Goal: Information Seeking & Learning: Learn about a topic

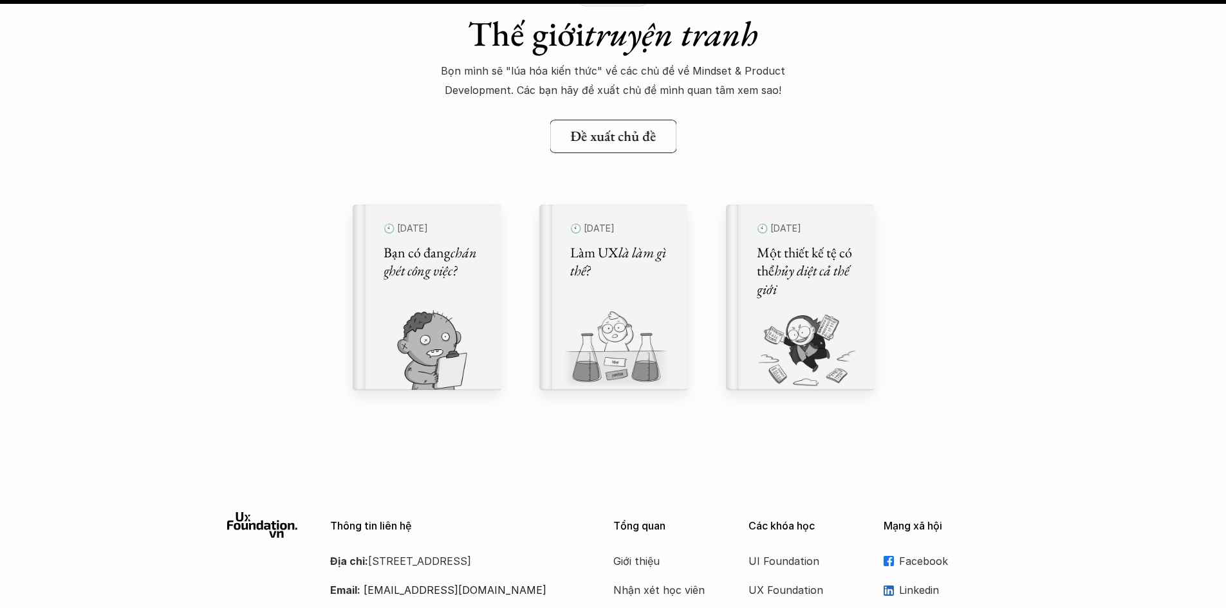
scroll to position [15963, 0]
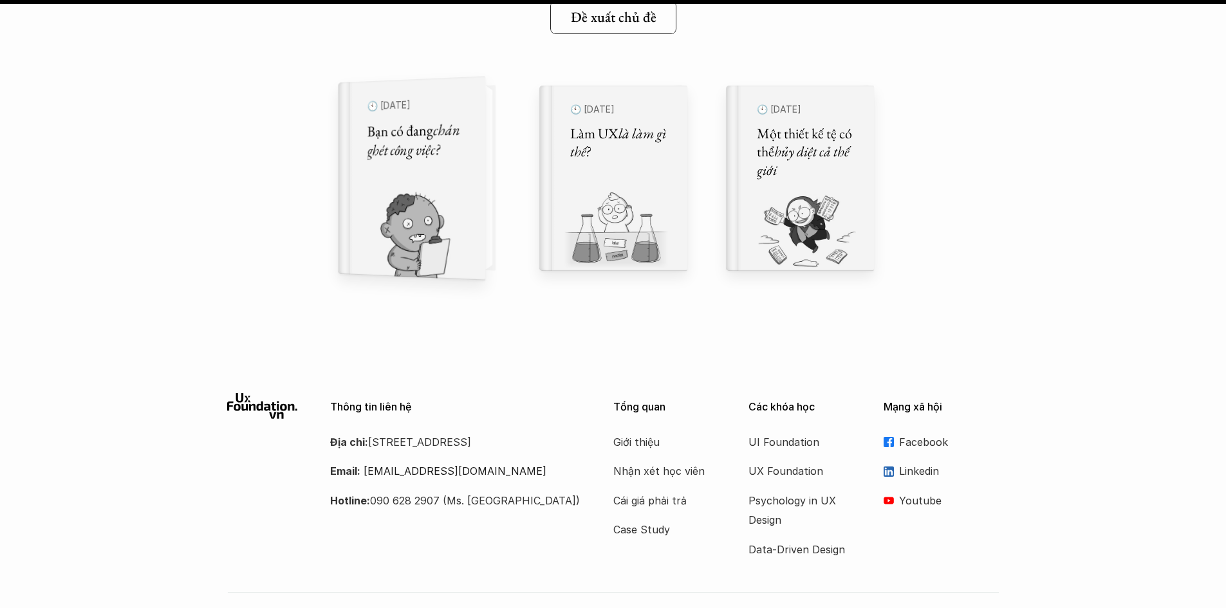
click at [435, 174] on div "🕙 29 thg 9, 2024 Bạn có đang chán ghét công việc?" at bounding box center [418, 177] width 102 height 169
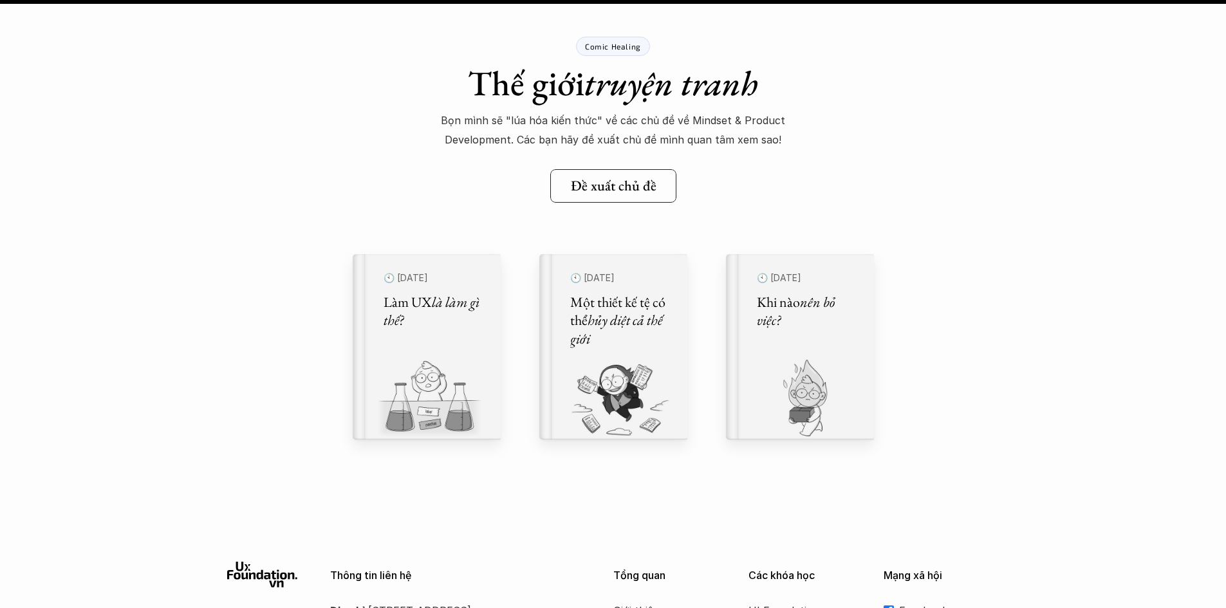
scroll to position [17057, 0]
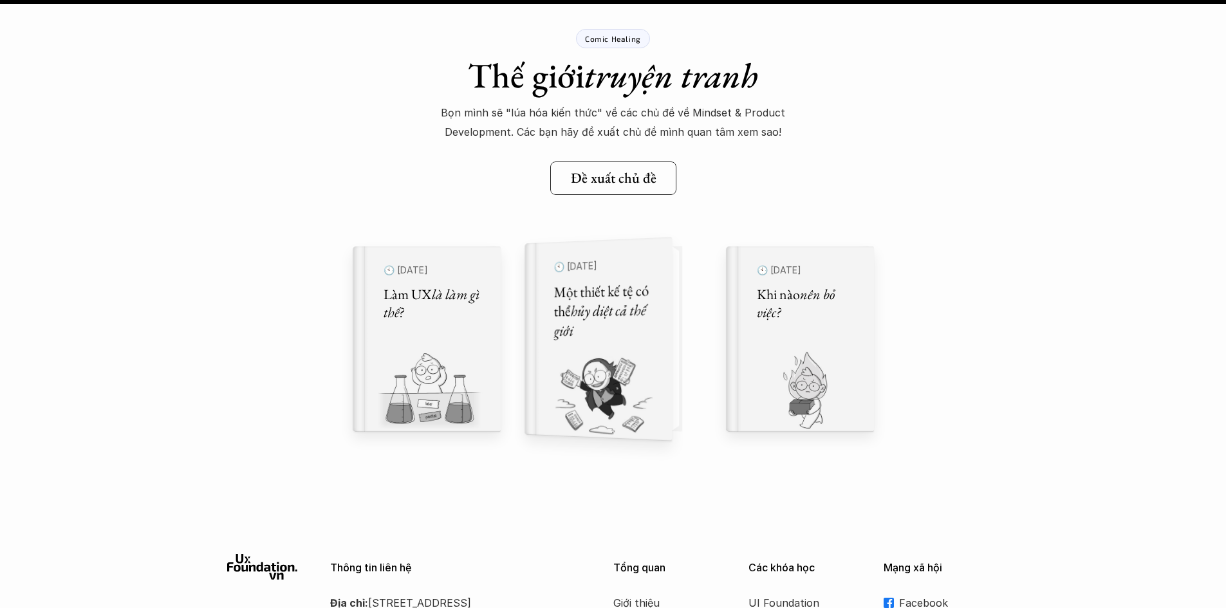
click at [632, 339] on h5 "Một thiết kế tệ có thể hủy diệt cả thế giới" at bounding box center [605, 311] width 102 height 61
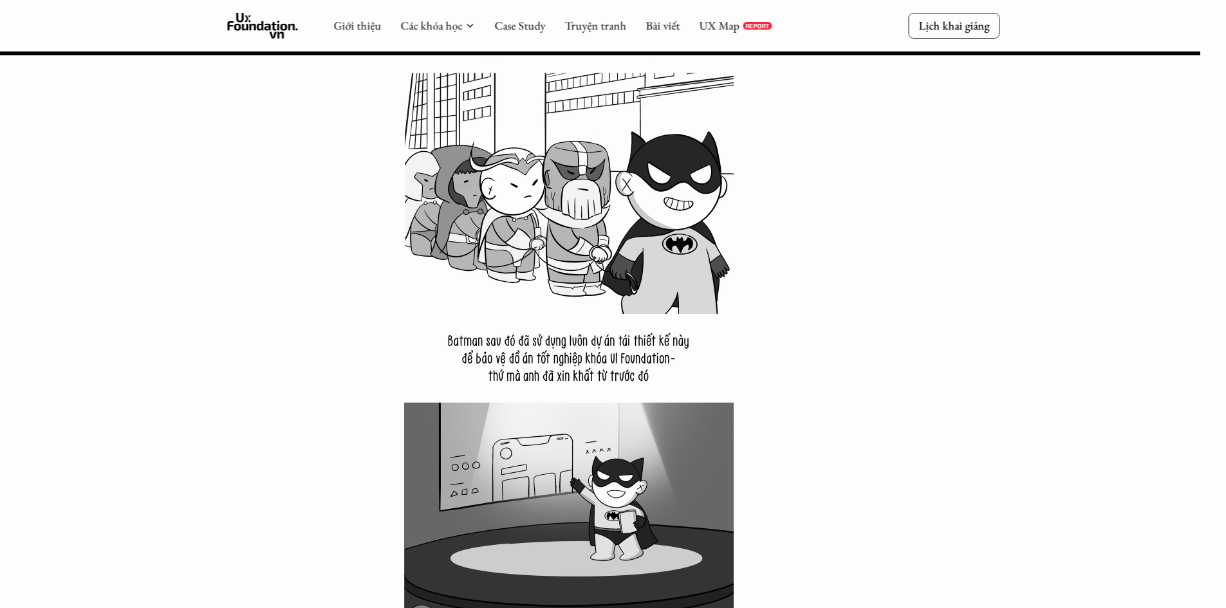
scroll to position [10749, 0]
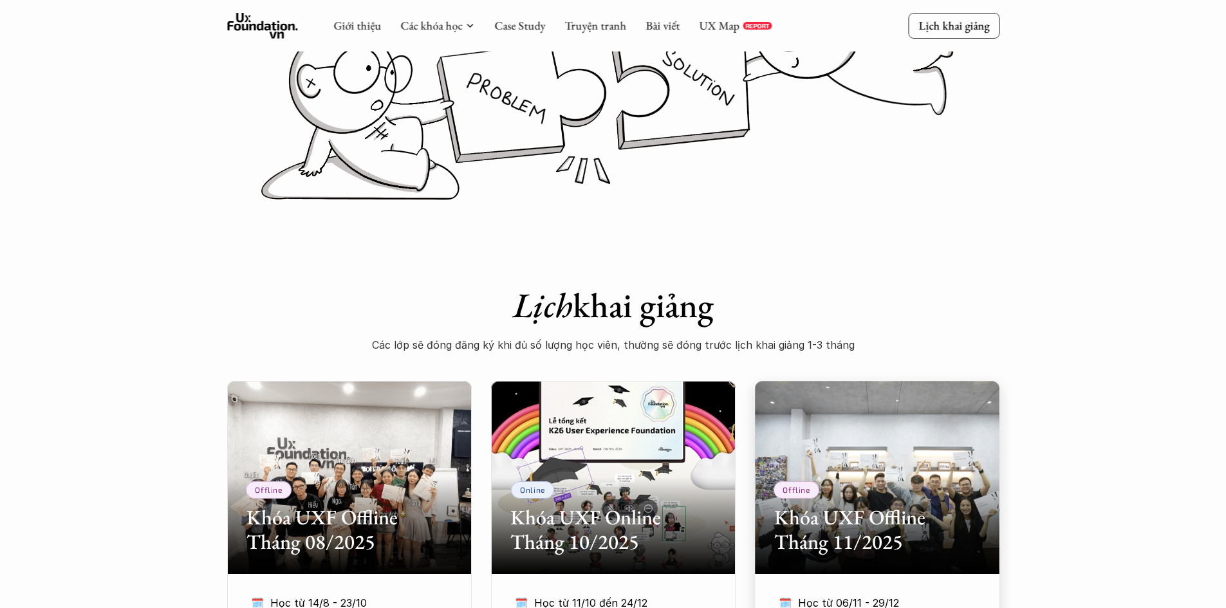
scroll to position [257, 0]
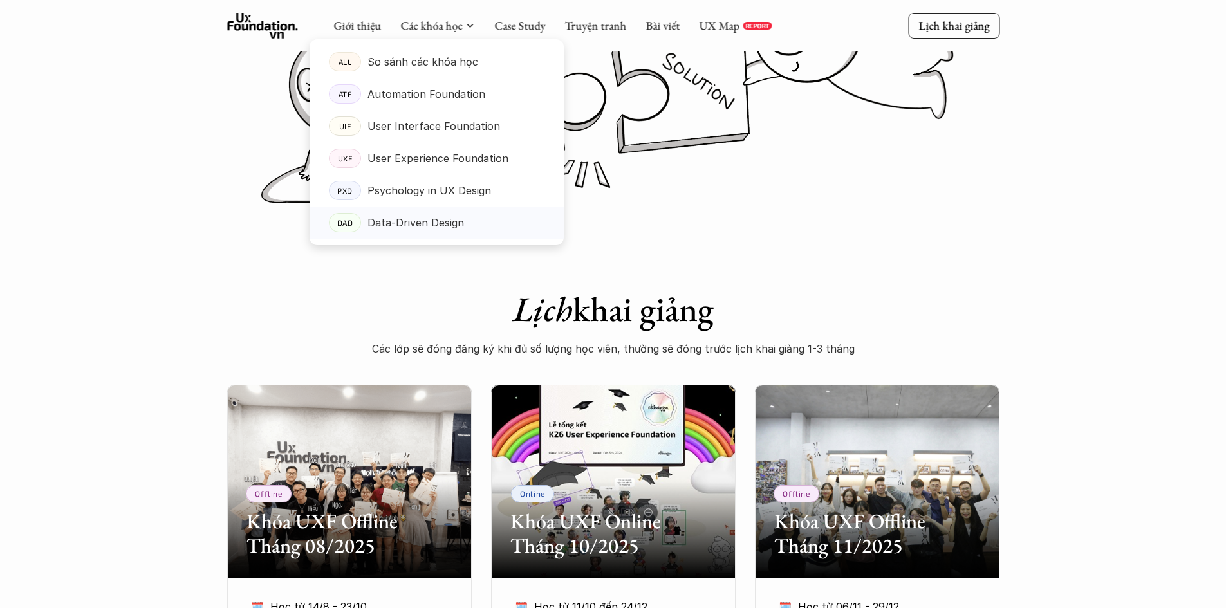
click at [458, 213] on p "Data-Driven Design" at bounding box center [416, 222] width 97 height 19
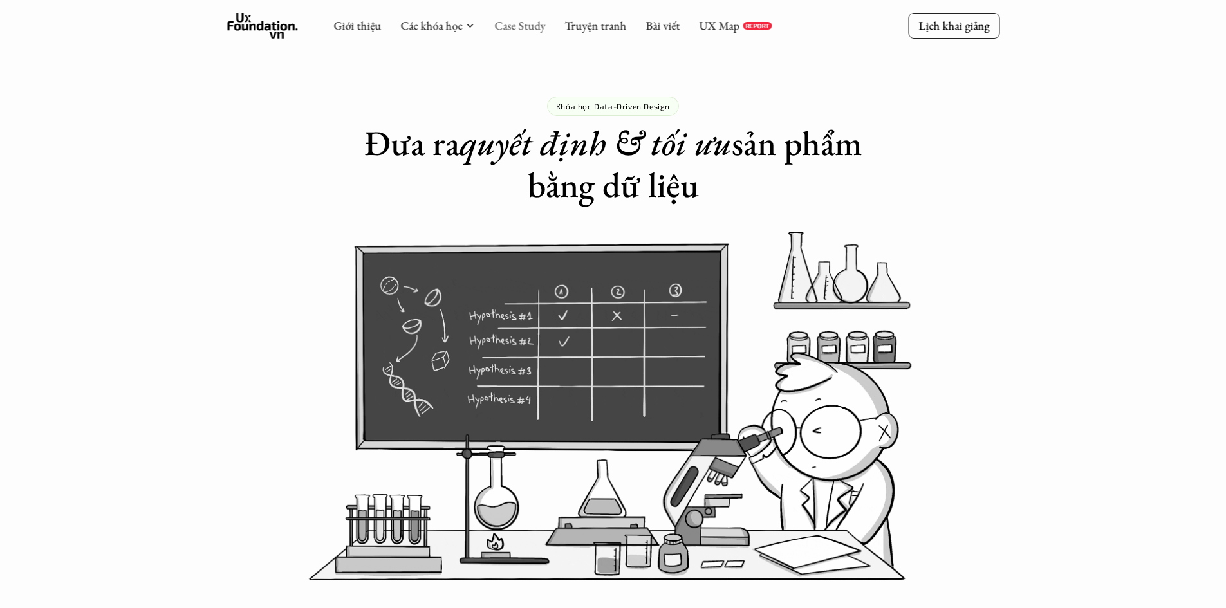
click at [501, 22] on link "Case Study" at bounding box center [519, 25] width 51 height 15
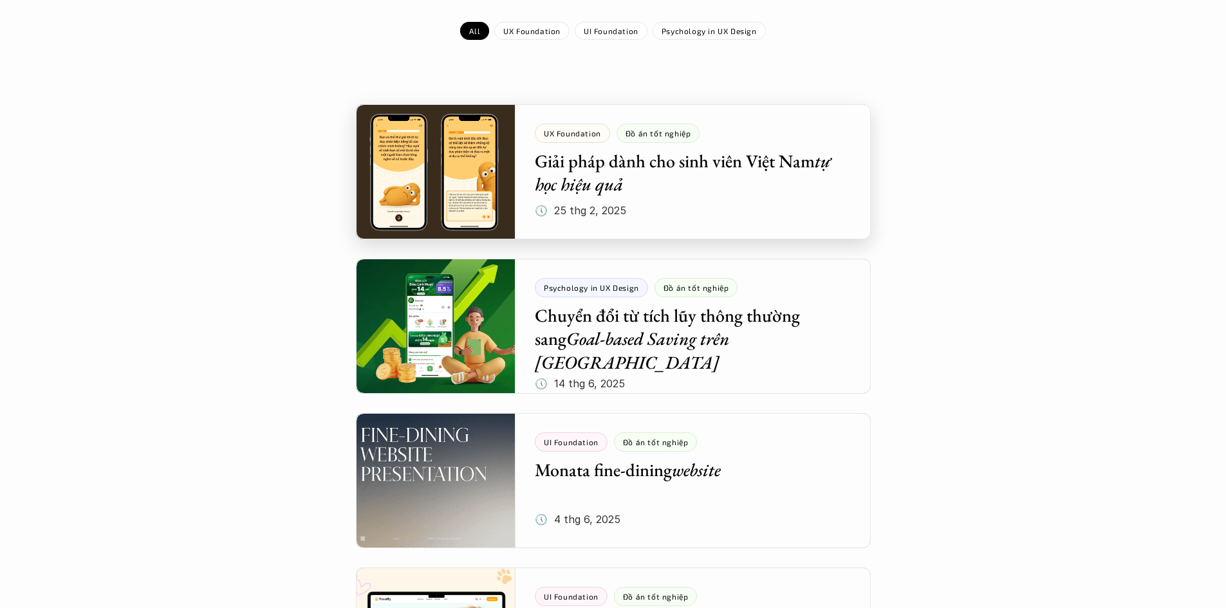
scroll to position [257, 0]
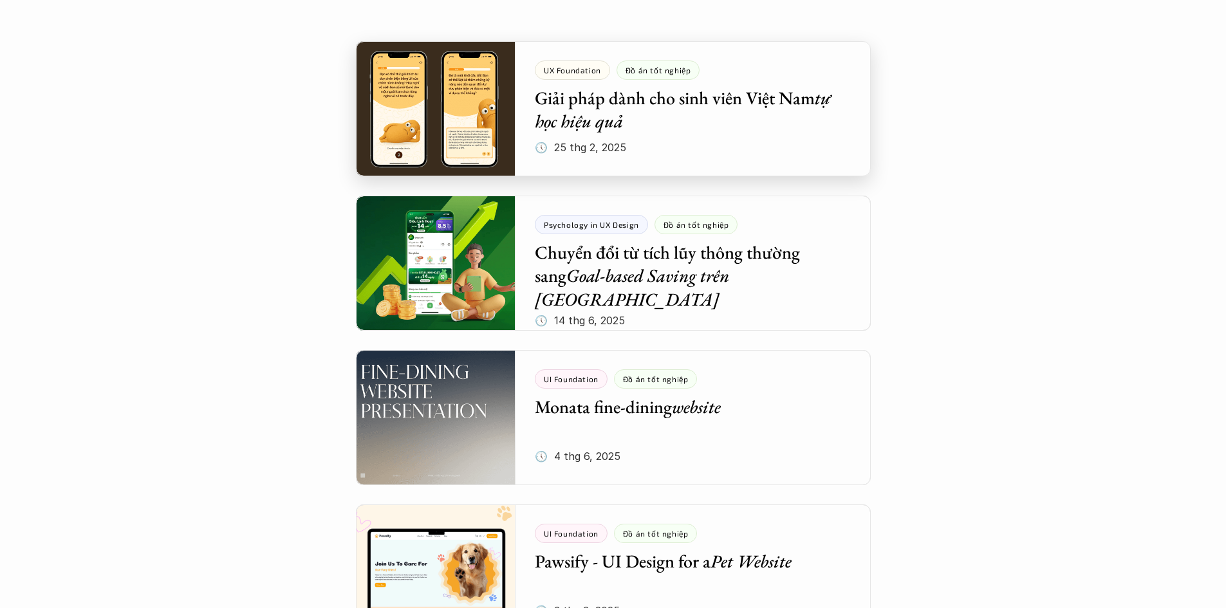
click at [591, 97] on div at bounding box center [613, 108] width 515 height 135
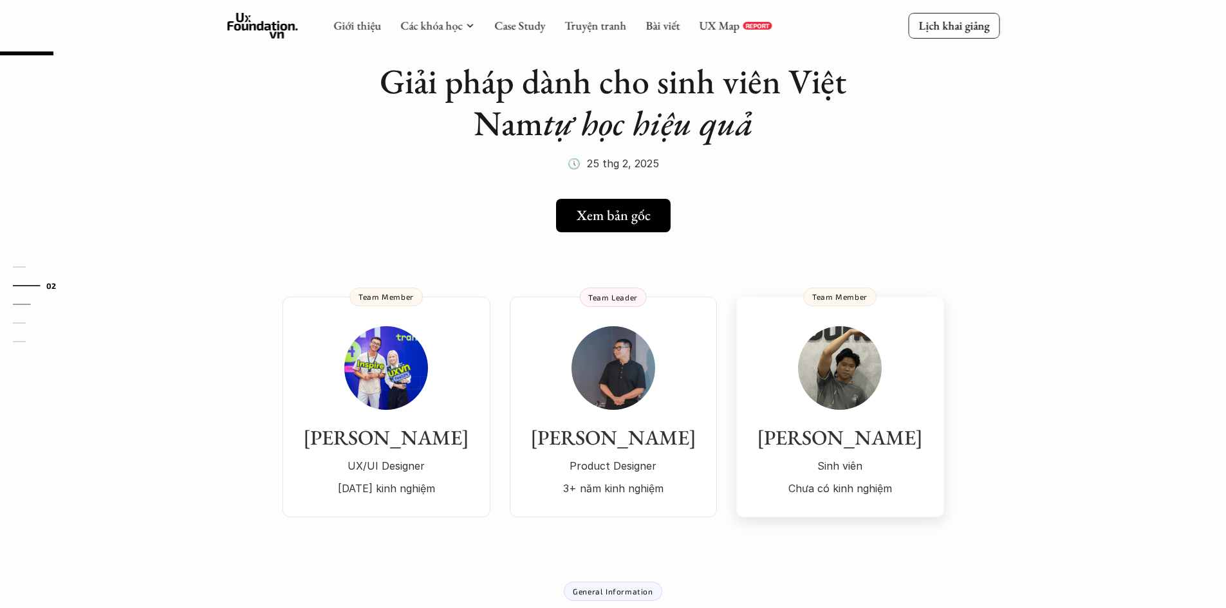
scroll to position [64, 0]
click at [642, 223] on h5 "Xem bản gốc" at bounding box center [609, 216] width 74 height 17
